Goal: Find specific page/section: Find specific page/section

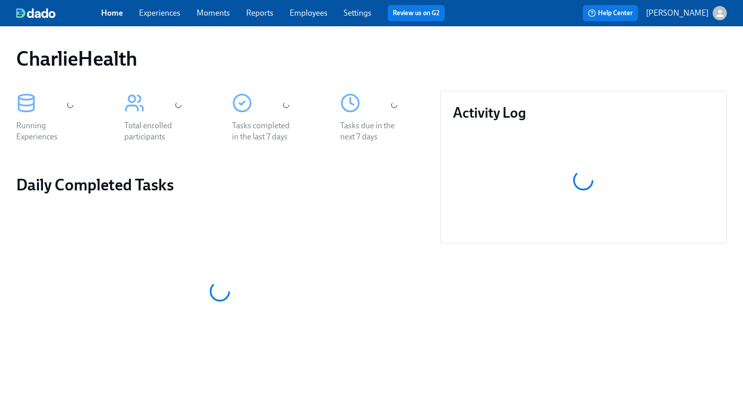
click at [321, 25] on div "Home Experiences Moments Reports Employees Settings Review us on G2 Help Center…" at bounding box center [371, 13] width 743 height 26
click at [315, 22] on div "Home Experiences Moments Reports Employees Settings Review us on G2 Help Center…" at bounding box center [371, 13] width 743 height 26
click at [298, 17] on link "Employees" at bounding box center [309, 13] width 38 height 10
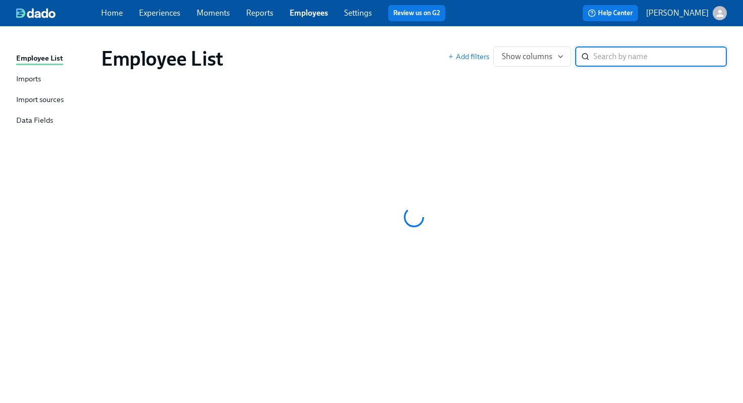
click at [385, 34] on div "Employee List Imports Import sources Data Fields Employee List Add filters Show…" at bounding box center [371, 214] width 743 height 377
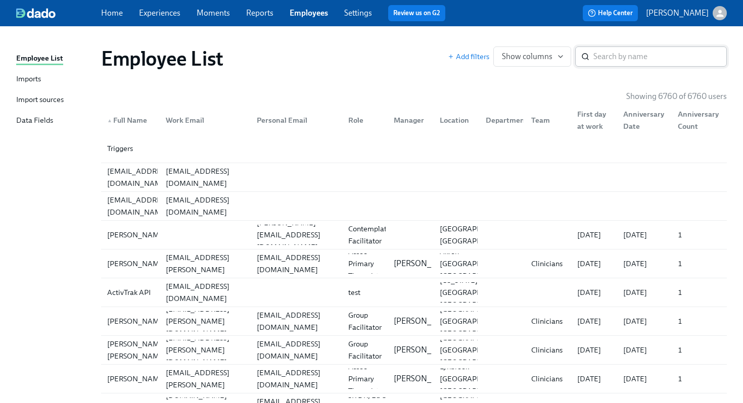
click at [609, 53] on input "search" at bounding box center [659, 57] width 133 height 20
type input "[PERSON_NAME]"
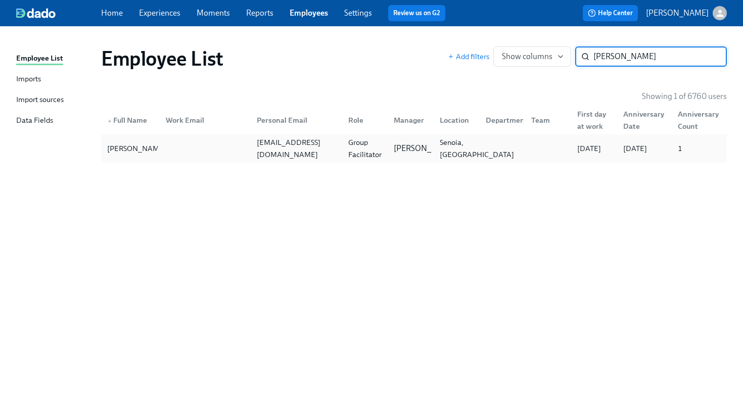
click at [445, 152] on div "Senoia, [GEOGRAPHIC_DATA]" at bounding box center [477, 148] width 82 height 24
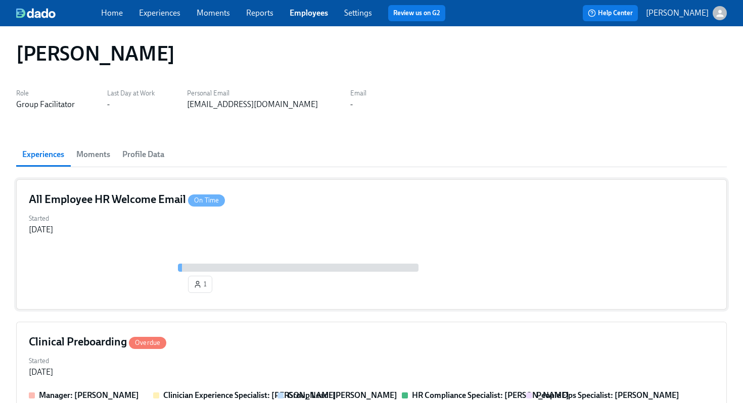
scroll to position [146, 0]
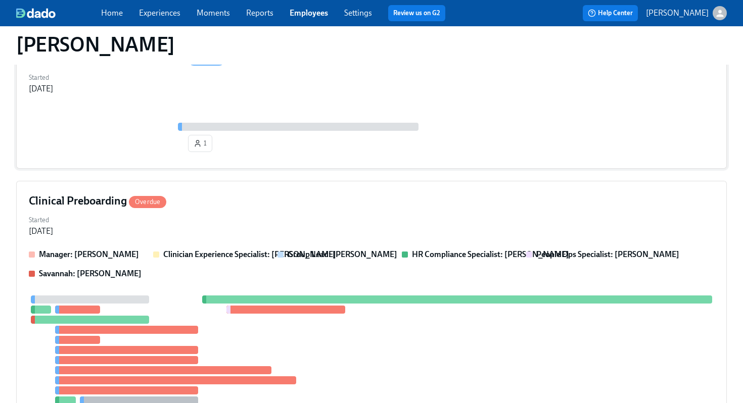
click at [455, 246] on div "Clinical Preboarding Overdue Started [DATE] Manager: [PERSON_NAME] Clinician Ex…" at bounding box center [371, 317] width 711 height 272
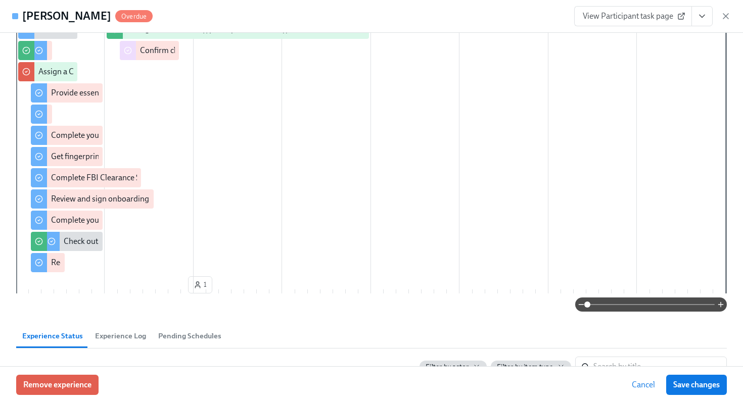
scroll to position [0, 0]
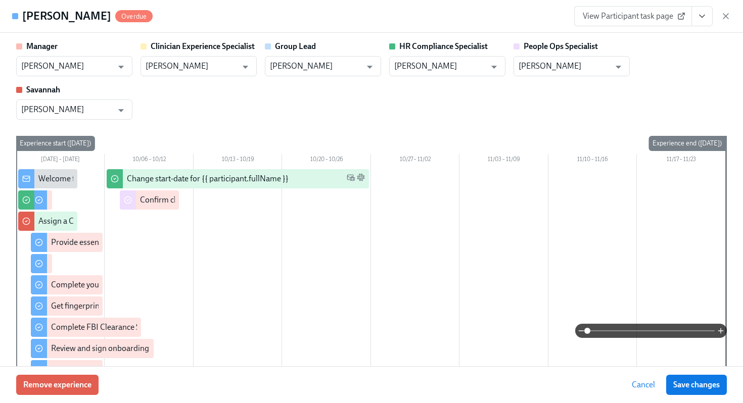
click at [368, 106] on div "Manager [PERSON_NAME] ​ Clinician Experience Specialist [PERSON_NAME] ​ Group L…" at bounding box center [371, 80] width 711 height 79
